Goal: Transaction & Acquisition: Purchase product/service

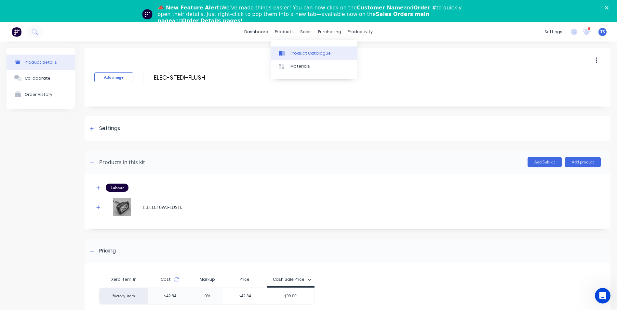
click at [305, 53] on div "Product Catalogue" at bounding box center [310, 53] width 40 height 6
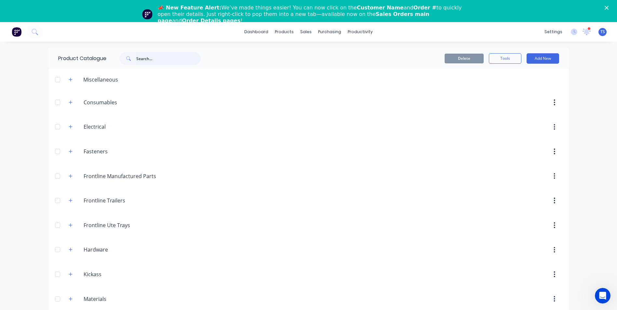
click at [153, 57] on input "text" at bounding box center [168, 58] width 64 height 13
type input "d"
click at [69, 102] on icon "button" at bounding box center [71, 102] width 4 height 5
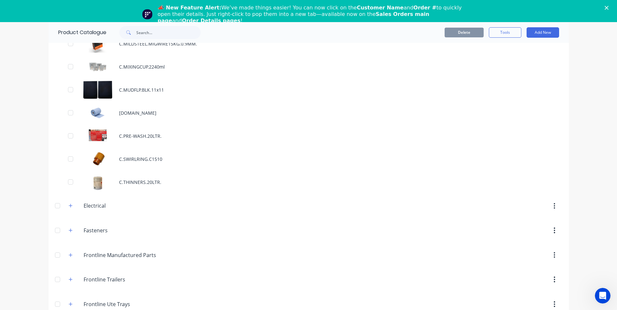
scroll to position [748, 0]
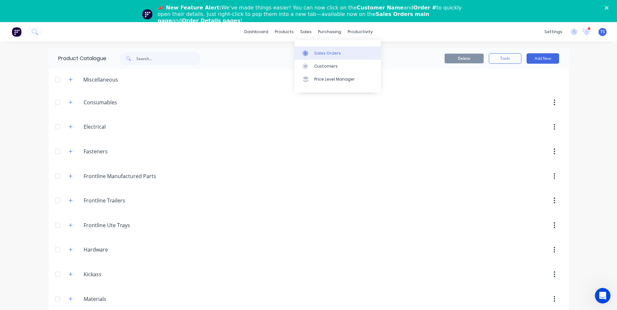
click at [339, 54] on link "Sales Orders" at bounding box center [338, 53] width 86 height 13
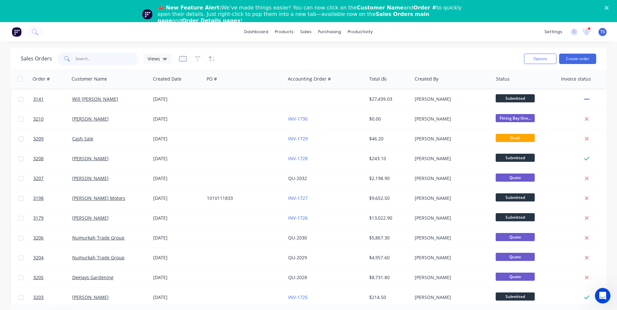
click at [78, 58] on input "text" at bounding box center [106, 58] width 63 height 13
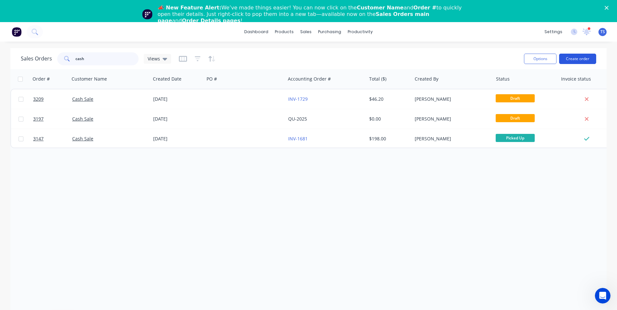
type input "cash"
click at [587, 59] on button "Create order" at bounding box center [577, 59] width 37 height 10
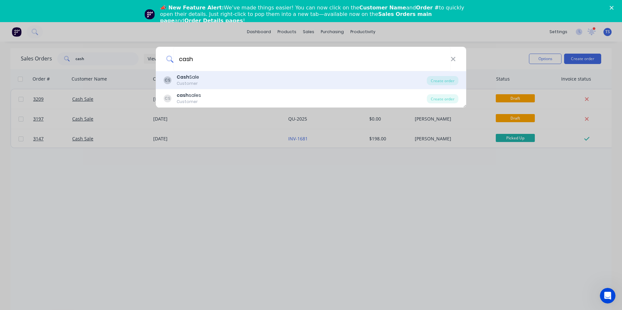
type input "cash"
click at [201, 80] on div "CS Cash Sale Customer" at bounding box center [295, 80] width 263 height 13
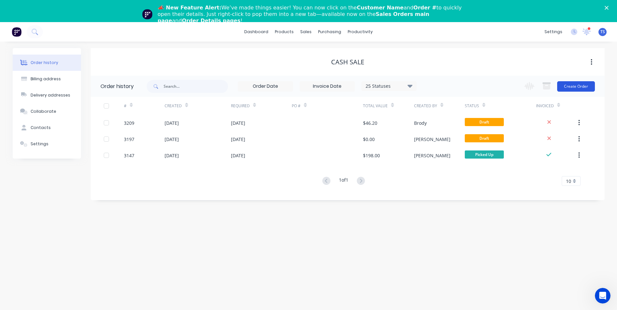
click at [585, 87] on button "Create Order" at bounding box center [576, 86] width 38 height 10
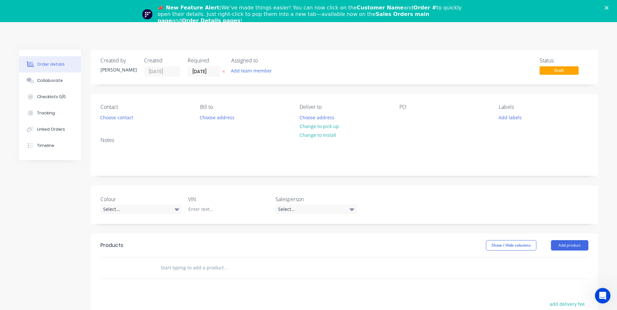
click at [171, 269] on input "text" at bounding box center [225, 267] width 130 height 13
click at [164, 269] on input "ss-Diesel-Fill" at bounding box center [225, 267] width 130 height 13
type input "SS-Diesel-Fill"
click at [565, 246] on button "Add product" at bounding box center [569, 245] width 37 height 10
click at [550, 265] on div "Product catalogue" at bounding box center [557, 261] width 50 height 9
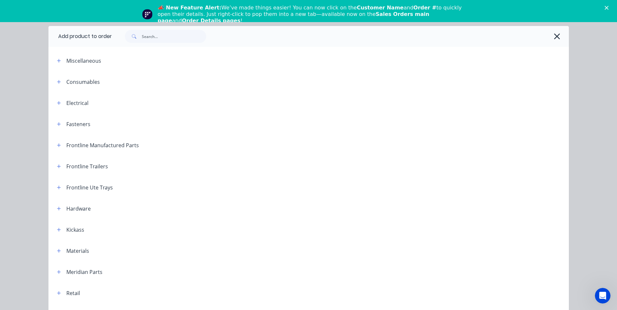
click at [75, 61] on div "Miscellaneous" at bounding box center [83, 61] width 35 height 8
click at [57, 61] on icon "button" at bounding box center [59, 61] width 4 height 4
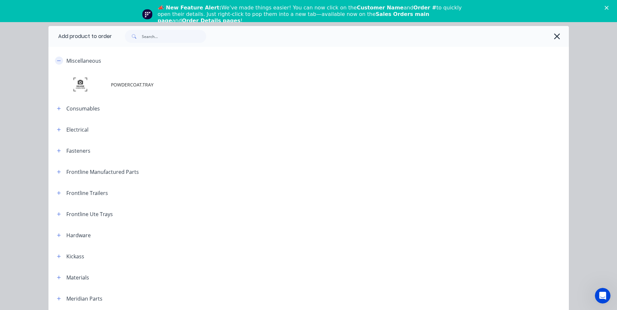
click at [57, 61] on icon "button" at bounding box center [59, 61] width 4 height 5
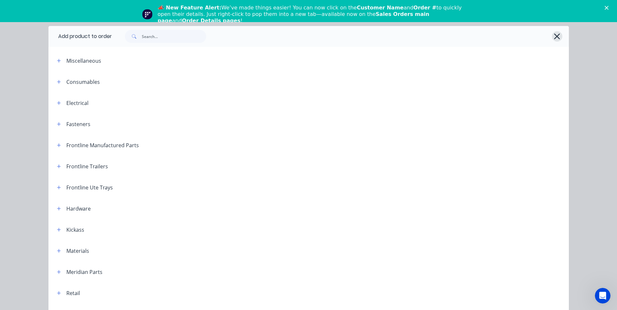
click at [555, 35] on icon "button" at bounding box center [557, 36] width 6 height 6
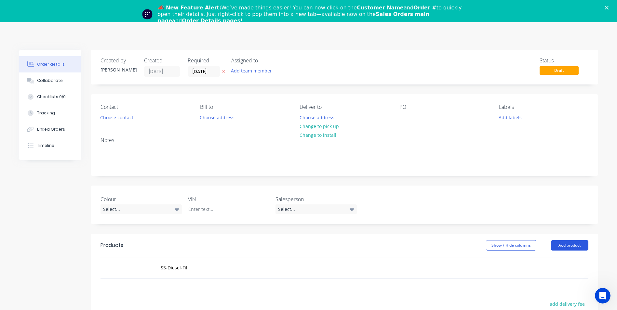
click at [580, 246] on button "Add product" at bounding box center [569, 245] width 37 height 10
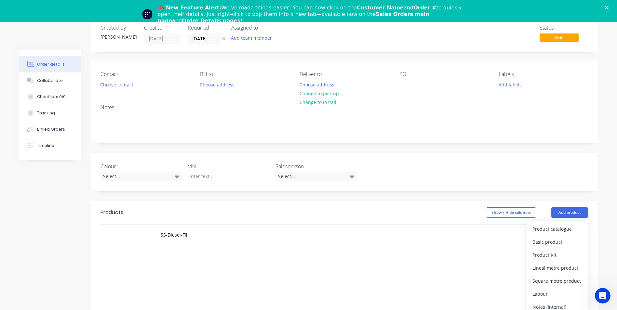
scroll to position [65, 0]
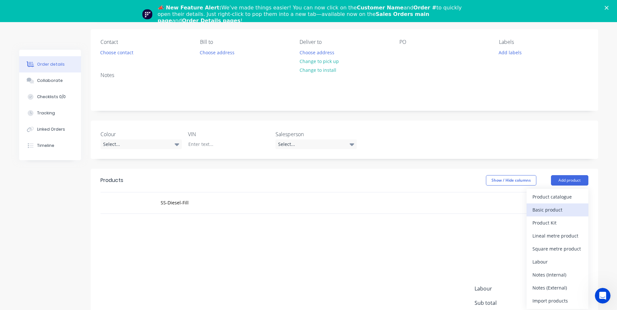
click at [556, 210] on div "Basic product" at bounding box center [557, 209] width 50 height 9
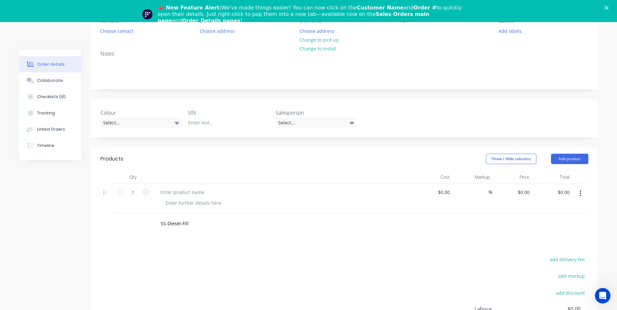
scroll to position [130, 0]
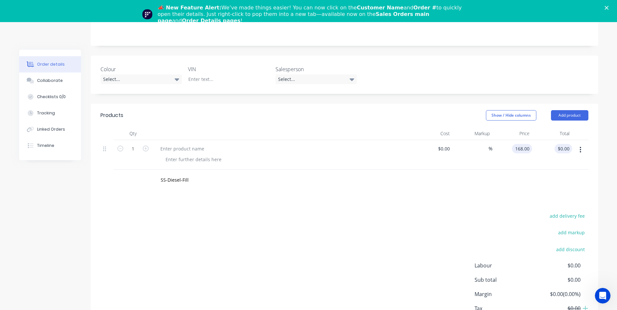
type input "$168.00"
click at [568, 151] on input "168.00" at bounding box center [564, 148] width 15 height 9
type input "$168.00"
click at [178, 148] on div at bounding box center [182, 148] width 54 height 9
click at [187, 182] on input "SS-Diesel-Fill" at bounding box center [225, 180] width 130 height 13
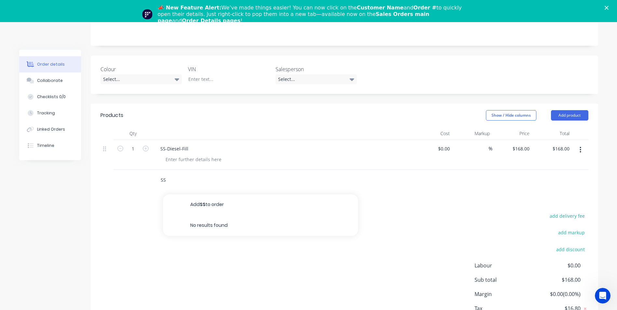
type input "S"
click at [567, 160] on div "$168.00 $168.00" at bounding box center [552, 155] width 40 height 30
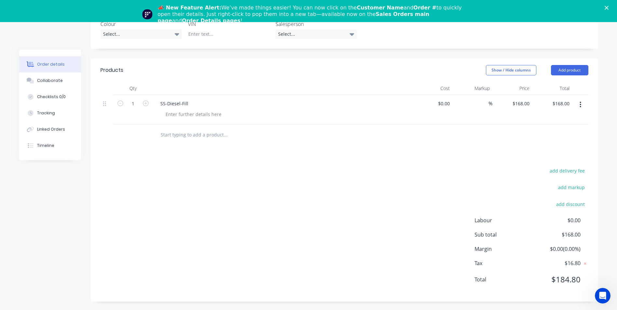
scroll to position [177, 0]
type input "$152.72"
click at [573, 105] on button "button" at bounding box center [580, 104] width 15 height 12
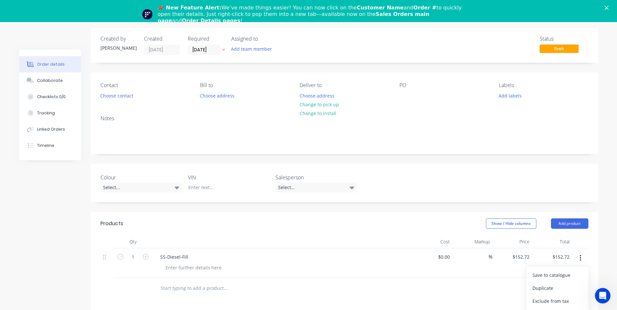
scroll to position [0, 0]
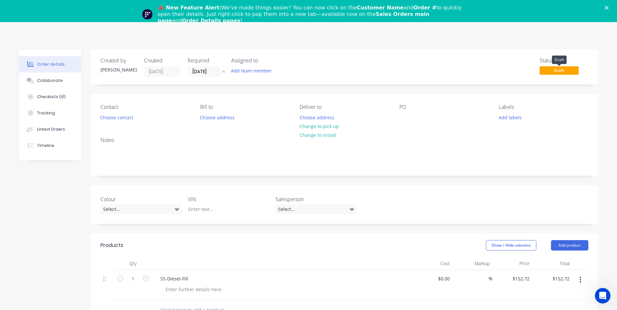
click at [553, 71] on span "Draft" at bounding box center [558, 70] width 39 height 8
click at [549, 62] on div "Status" at bounding box center [563, 61] width 49 height 6
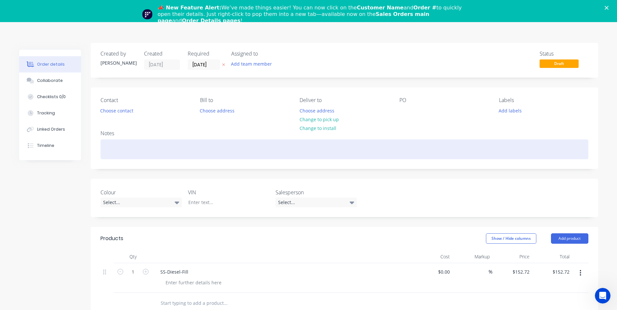
scroll to position [177, 0]
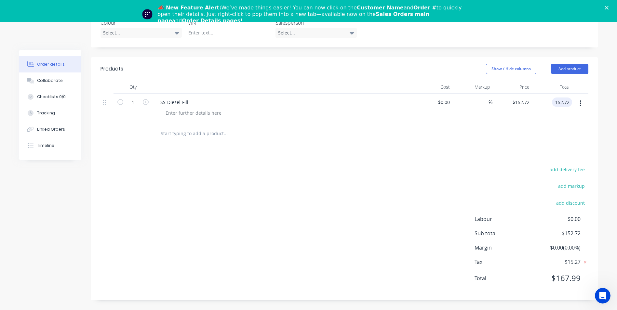
click at [568, 102] on input "152.72" at bounding box center [563, 102] width 18 height 9
type input "152.73"
type input "$152.73"
click at [535, 140] on div at bounding box center [344, 133] width 488 height 21
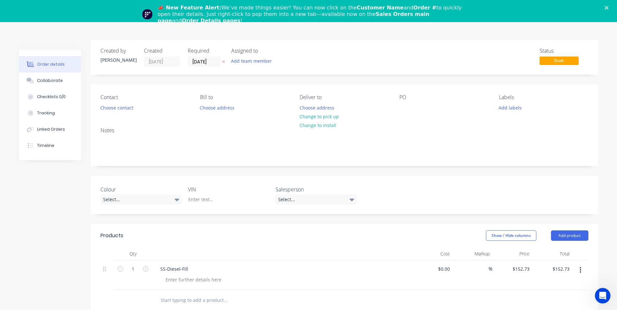
scroll to position [0, 0]
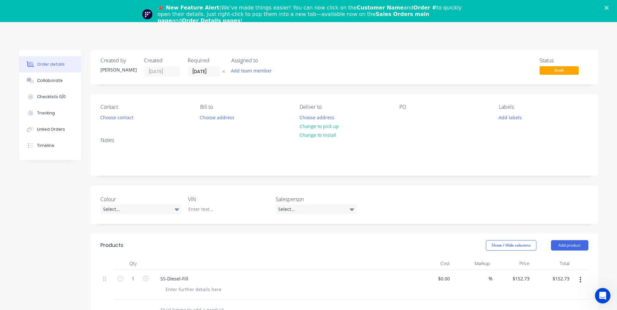
click at [608, 6] on icon "Close" at bounding box center [607, 8] width 4 height 4
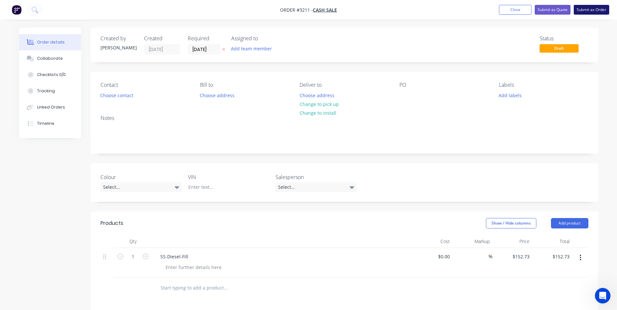
click at [589, 10] on button "Submit as Order" at bounding box center [591, 10] width 35 height 10
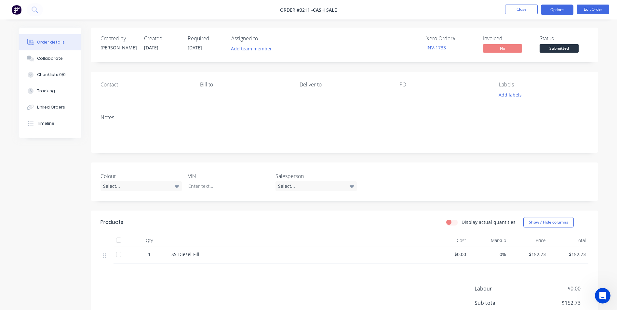
click at [563, 10] on button "Options" at bounding box center [557, 10] width 33 height 10
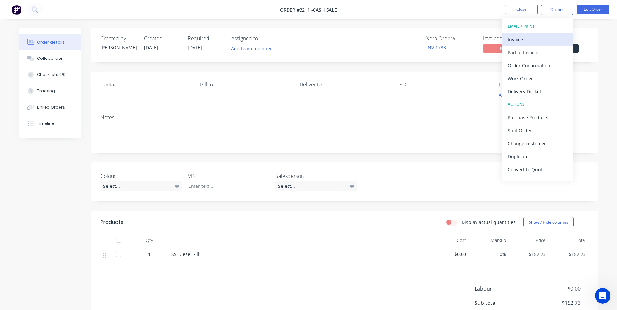
click at [528, 39] on div "Invoice" at bounding box center [538, 39] width 60 height 9
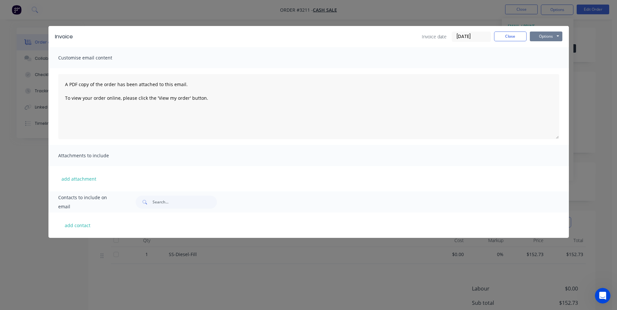
click at [545, 36] on button "Options" at bounding box center [546, 37] width 33 height 10
click at [553, 47] on button "Preview" at bounding box center [551, 48] width 42 height 11
click at [508, 36] on button "Close" at bounding box center [510, 37] width 33 height 10
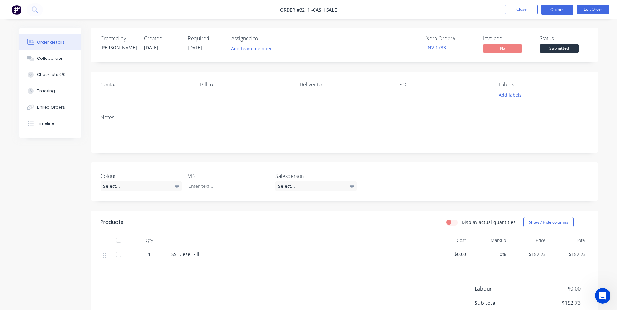
click at [557, 8] on button "Options" at bounding box center [557, 10] width 33 height 10
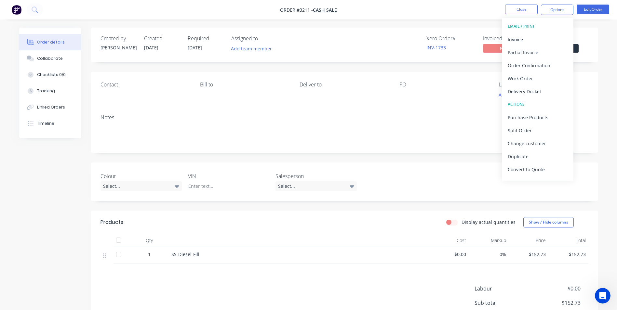
click at [607, 70] on div "Order details Collaborate Checklists 0/0 Tracking Linked Orders Timeline Order …" at bounding box center [308, 190] width 617 height 380
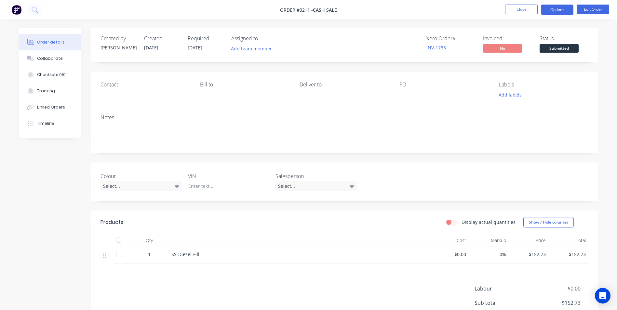
click at [557, 9] on button "Options" at bounding box center [557, 10] width 33 height 10
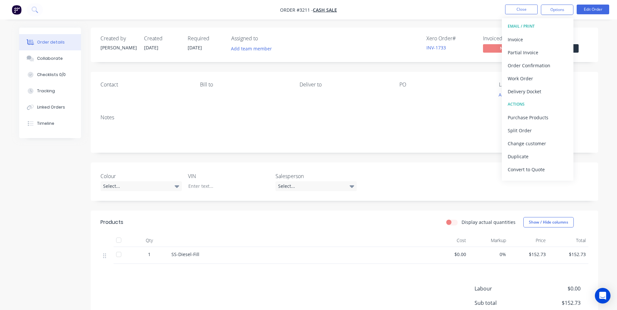
click at [605, 58] on div "Order details Collaborate Checklists 0/0 Tracking Linked Orders Timeline Order …" at bounding box center [308, 190] width 617 height 380
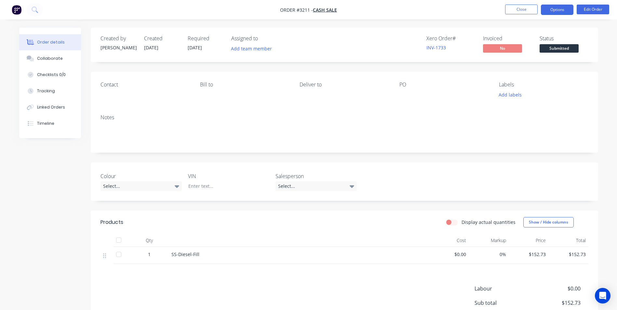
click at [559, 9] on button "Options" at bounding box center [557, 10] width 33 height 10
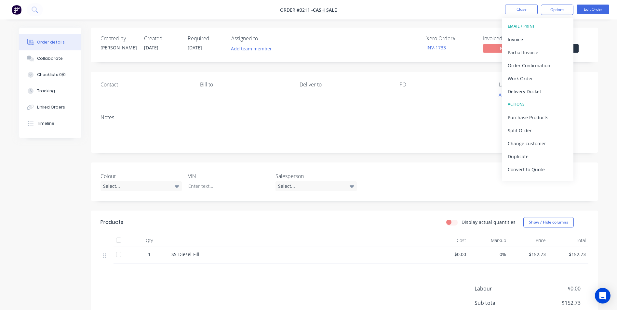
click at [526, 27] on div "EMAIL / PRINT" at bounding box center [538, 26] width 60 height 8
click at [524, 25] on div "EMAIL / PRINT" at bounding box center [538, 26] width 60 height 8
click at [536, 26] on div "EMAIL / PRINT" at bounding box center [538, 26] width 60 height 8
click at [520, 27] on div "EMAIL / PRINT" at bounding box center [538, 26] width 60 height 8
click at [513, 26] on div "EMAIL / PRINT" at bounding box center [538, 26] width 60 height 8
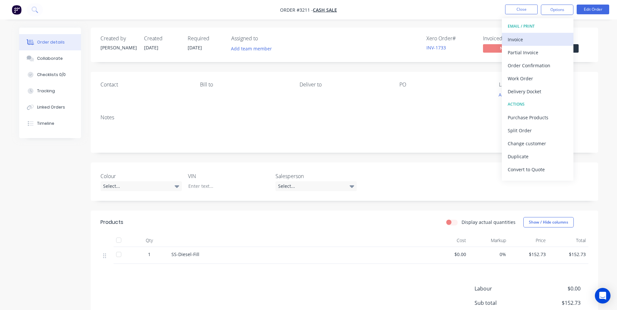
click at [520, 40] on div "Invoice" at bounding box center [538, 39] width 60 height 9
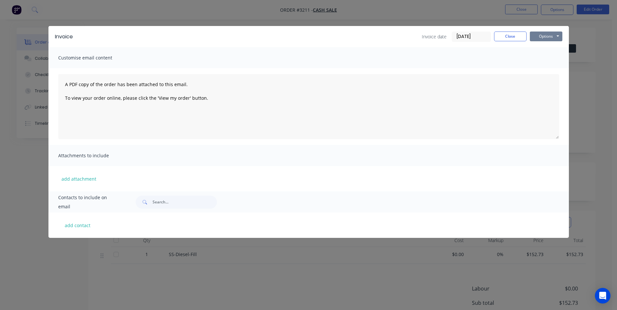
click at [548, 34] on button "Options" at bounding box center [546, 37] width 33 height 10
click at [548, 61] on button "Print" at bounding box center [551, 58] width 42 height 11
click at [519, 34] on button "Close" at bounding box center [510, 37] width 33 height 10
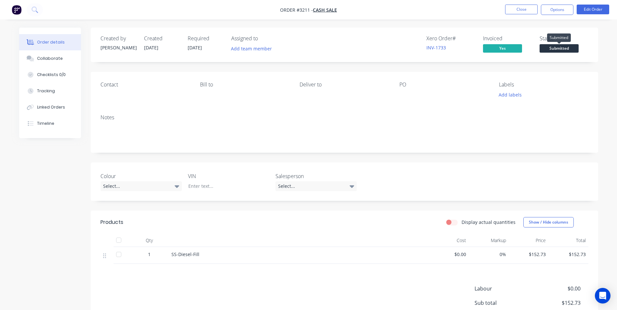
click at [559, 47] on span "Submitted" at bounding box center [558, 48] width 39 height 8
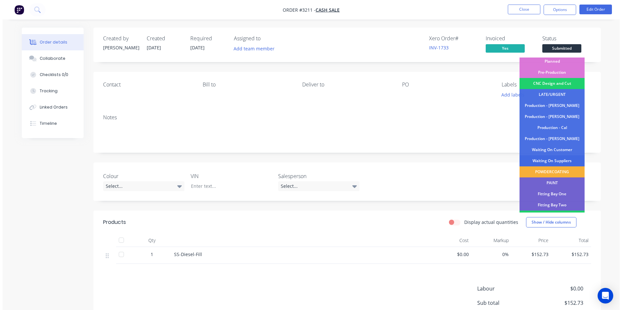
scroll to position [55, 0]
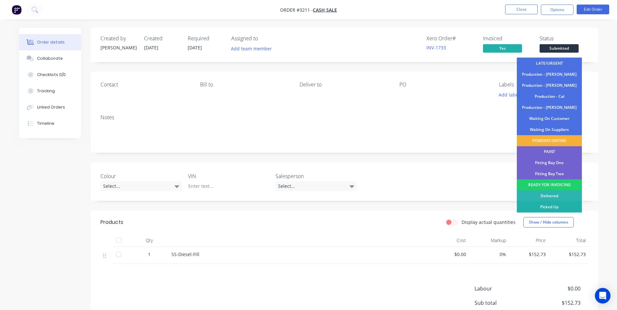
click at [548, 208] on div "Picked Up" at bounding box center [549, 207] width 65 height 11
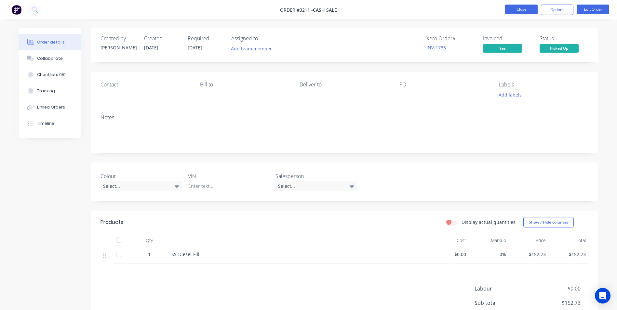
click at [526, 9] on button "Close" at bounding box center [521, 10] width 33 height 10
